Goal: Information Seeking & Learning: Learn about a topic

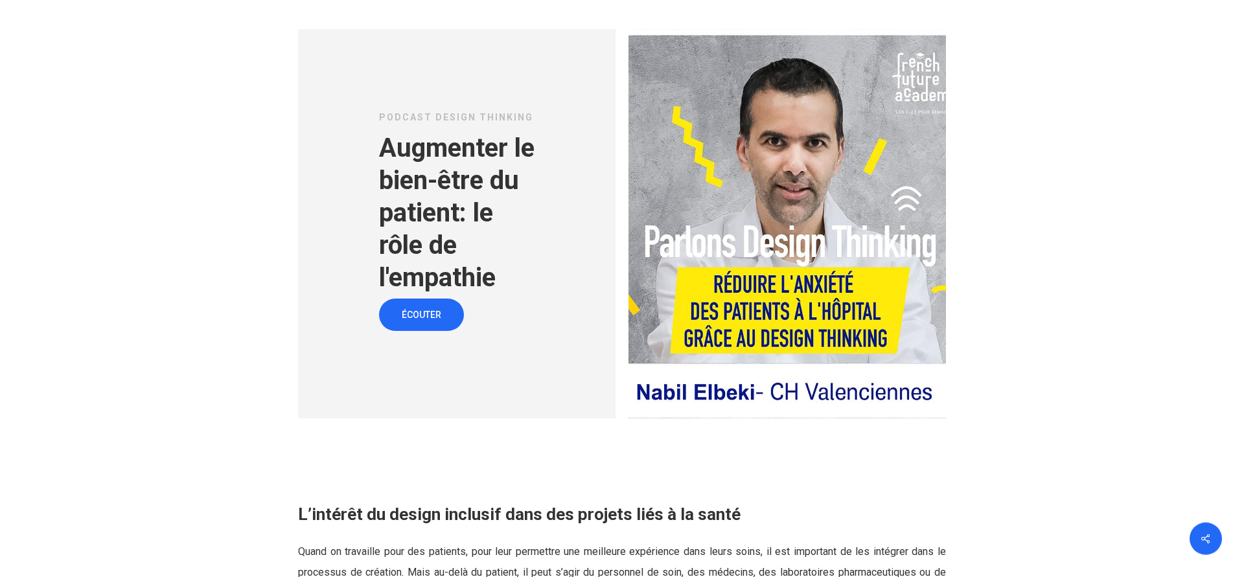
scroll to position [1652, 0]
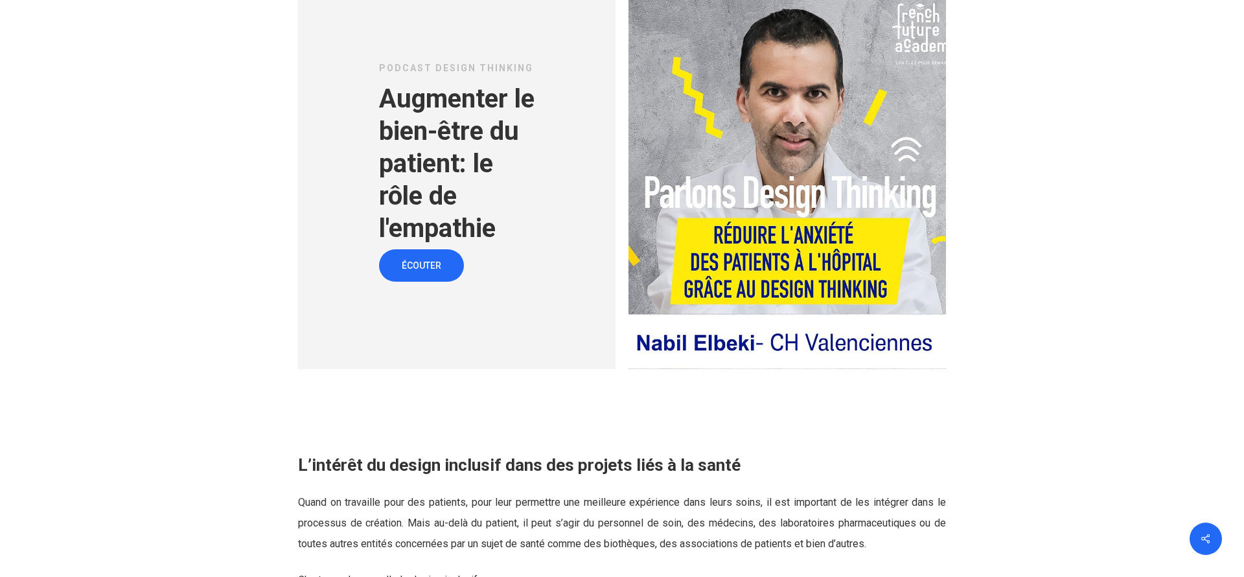
drag, startPoint x: 638, startPoint y: 345, endPoint x: 753, endPoint y: 348, distance: 115.4
click at [753, 348] on div at bounding box center [787, 174] width 317 height 389
drag, startPoint x: 726, startPoint y: 344, endPoint x: 607, endPoint y: 345, distance: 119.2
click at [629, 345] on div at bounding box center [787, 174] width 317 height 389
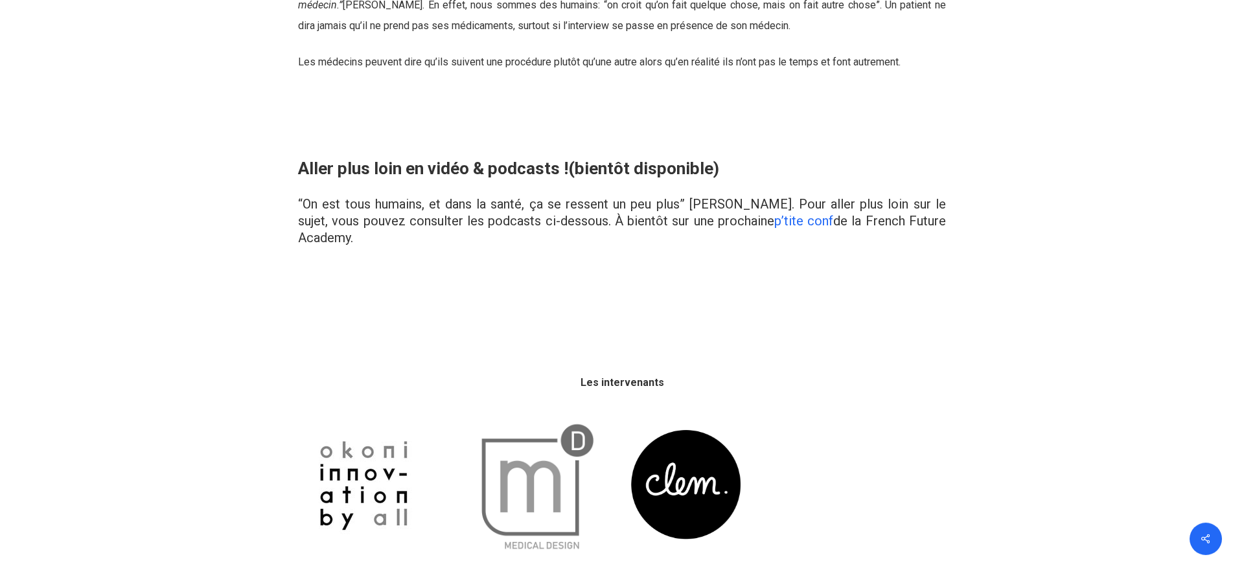
scroll to position [4759, 0]
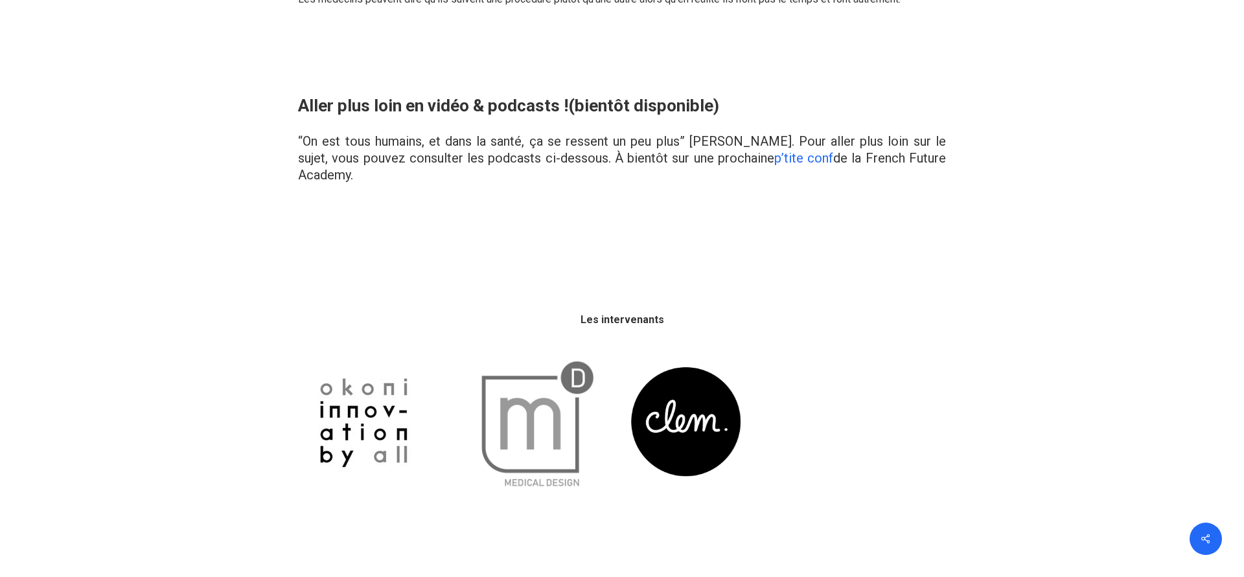
click at [553, 402] on img at bounding box center [539, 422] width 152 height 152
click at [375, 415] on img at bounding box center [363, 423] width 130 height 130
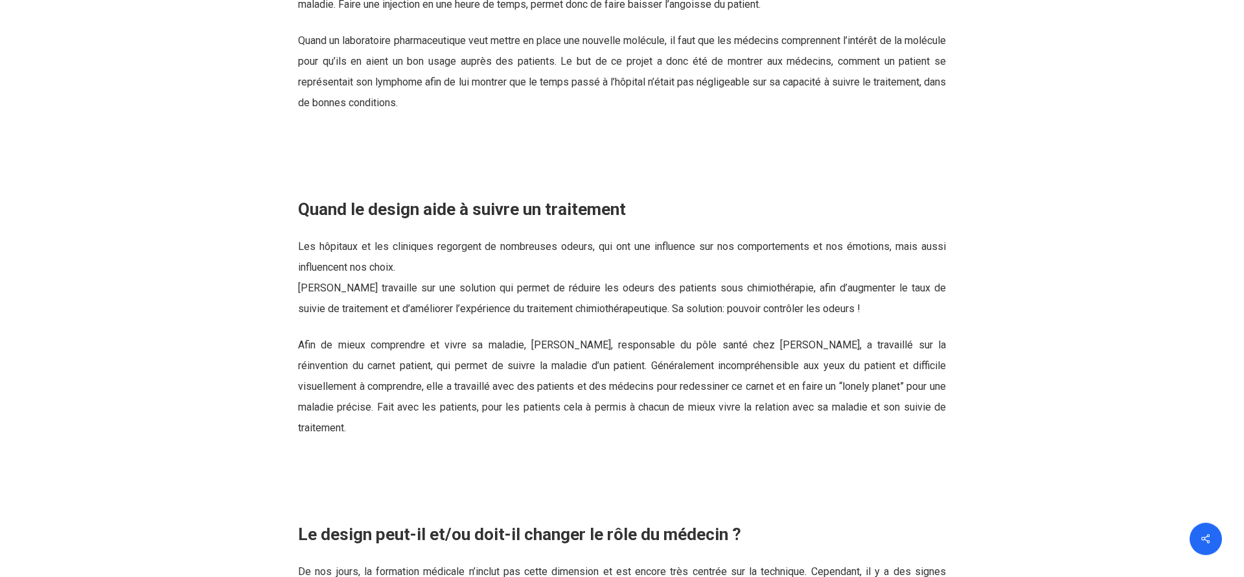
scroll to position [2379, 0]
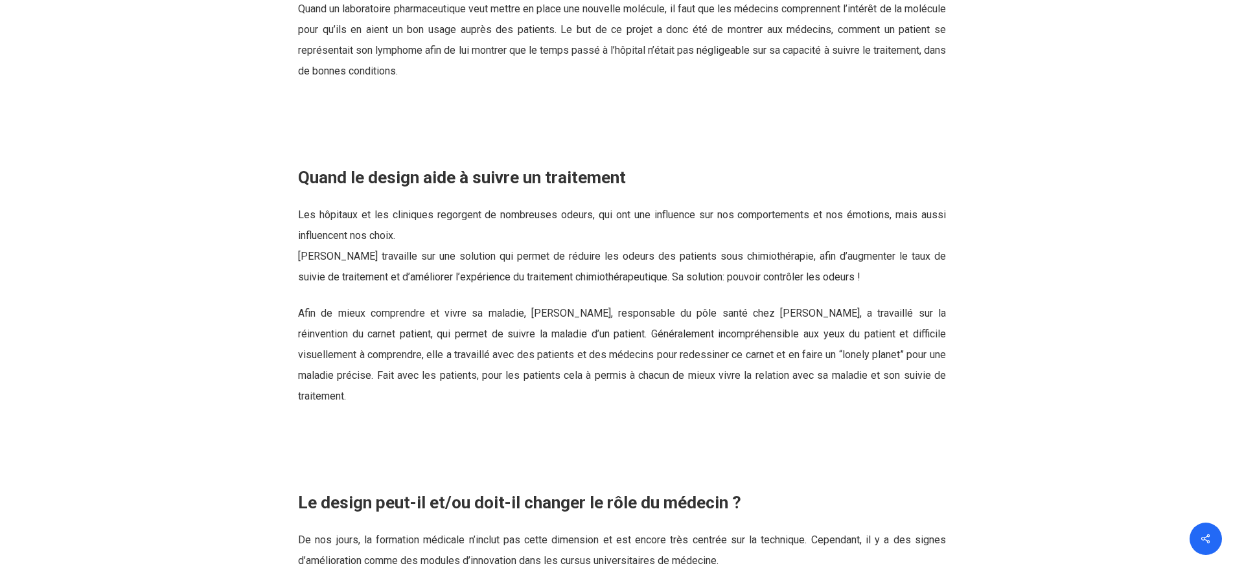
click at [373, 253] on span "[PERSON_NAME] travaille sur une solution qui permet de réduire les odeurs des p…" at bounding box center [622, 266] width 648 height 33
drag, startPoint x: 373, startPoint y: 257, endPoint x: 299, endPoint y: 256, distance: 73.9
click at [299, 256] on span "[PERSON_NAME] travaille sur une solution qui permet de réduire les odeurs des p…" at bounding box center [622, 266] width 648 height 33
copy span "[PERSON_NAME]"
click at [780, 253] on span "[PERSON_NAME] travaille sur une solution qui permet de réduire les odeurs des p…" at bounding box center [622, 266] width 648 height 33
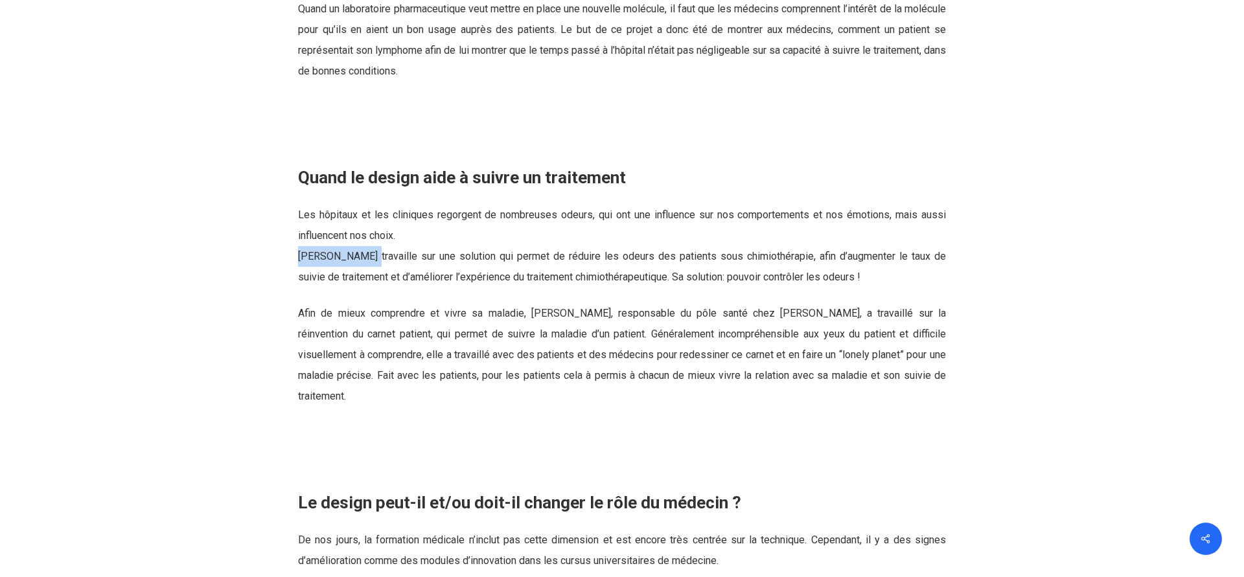
drag, startPoint x: 299, startPoint y: 258, endPoint x: 375, endPoint y: 260, distance: 76.5
click at [375, 260] on span "[PERSON_NAME] travaille sur une solution qui permet de réduire les odeurs des p…" at bounding box center [622, 266] width 648 height 33
copy span "[PERSON_NAME]"
click at [698, 328] on p "Afin de mieux comprendre et vivre sa maladie, [PERSON_NAME], responsable du pôl…" at bounding box center [622, 355] width 648 height 104
click at [711, 316] on span "Afin de mieux comprendre et vivre sa maladie, [PERSON_NAME], responsable du pôl…" at bounding box center [622, 354] width 648 height 95
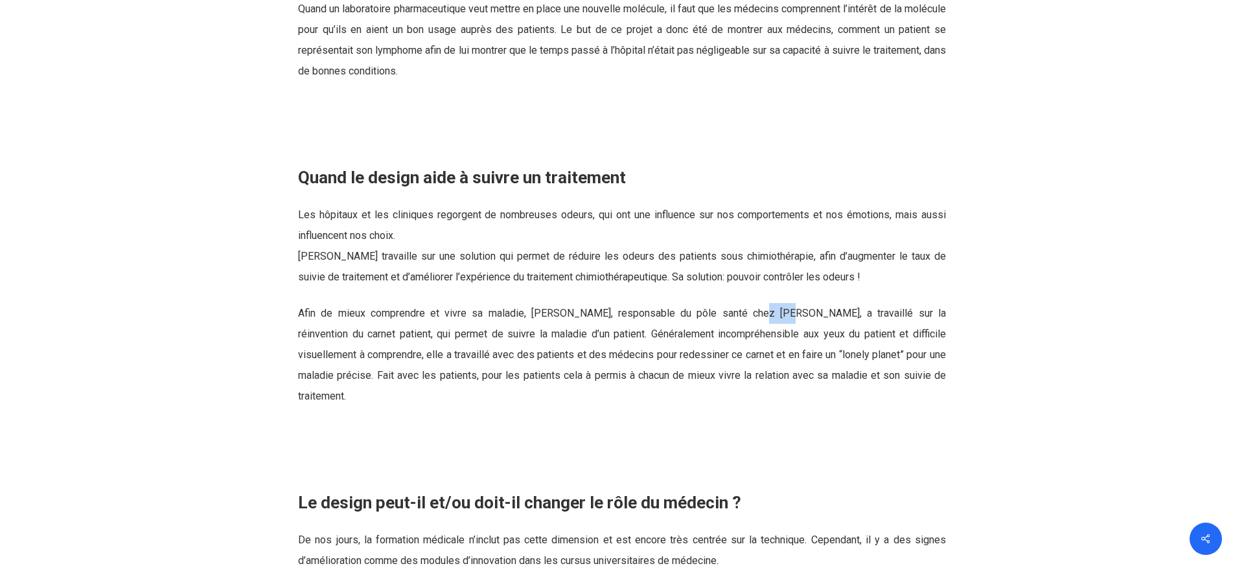
drag, startPoint x: 737, startPoint y: 310, endPoint x: 761, endPoint y: 312, distance: 24.7
click at [761, 312] on span "Afin de mieux comprendre et vivre sa maladie, [PERSON_NAME], responsable du pôl…" at bounding box center [622, 354] width 648 height 95
copy span "Okoni"
